Goal: Task Accomplishment & Management: Use online tool/utility

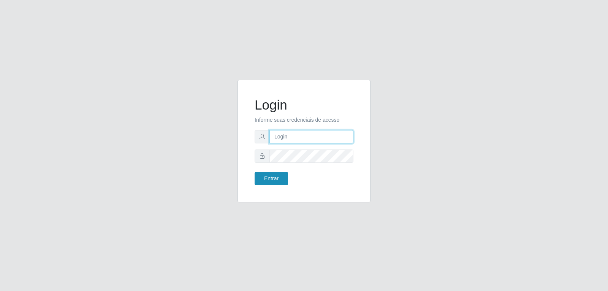
type input "[EMAIL_ADDRESS][DOMAIN_NAME]"
click at [262, 178] on button "Entrar" at bounding box center [271, 178] width 33 height 13
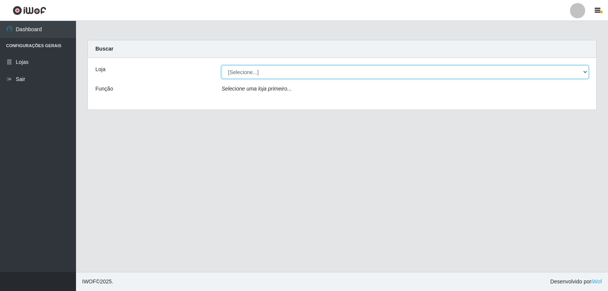
click at [289, 74] on select "[Selecione...] [PERSON_NAME]" at bounding box center [405, 71] width 367 height 13
select select "523"
click at [222, 65] on select "[Selecione...] [PERSON_NAME]" at bounding box center [405, 71] width 367 height 13
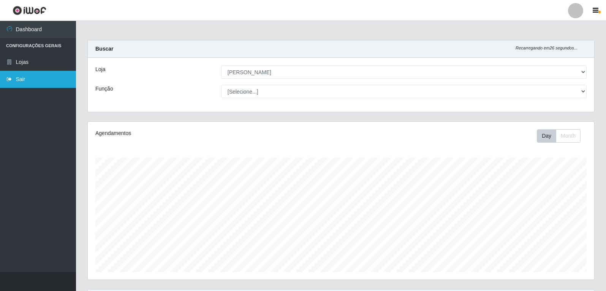
click at [19, 83] on link "Sair" at bounding box center [38, 79] width 76 height 17
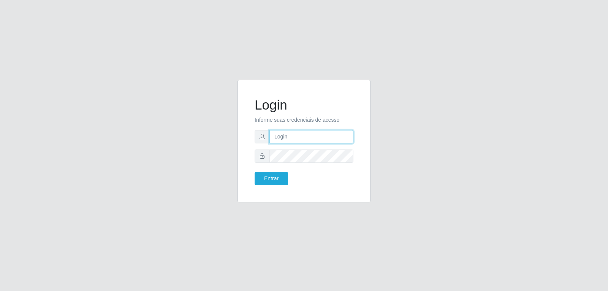
type input "[EMAIL_ADDRESS][DOMAIN_NAME]"
